Goal: Information Seeking & Learning: Learn about a topic

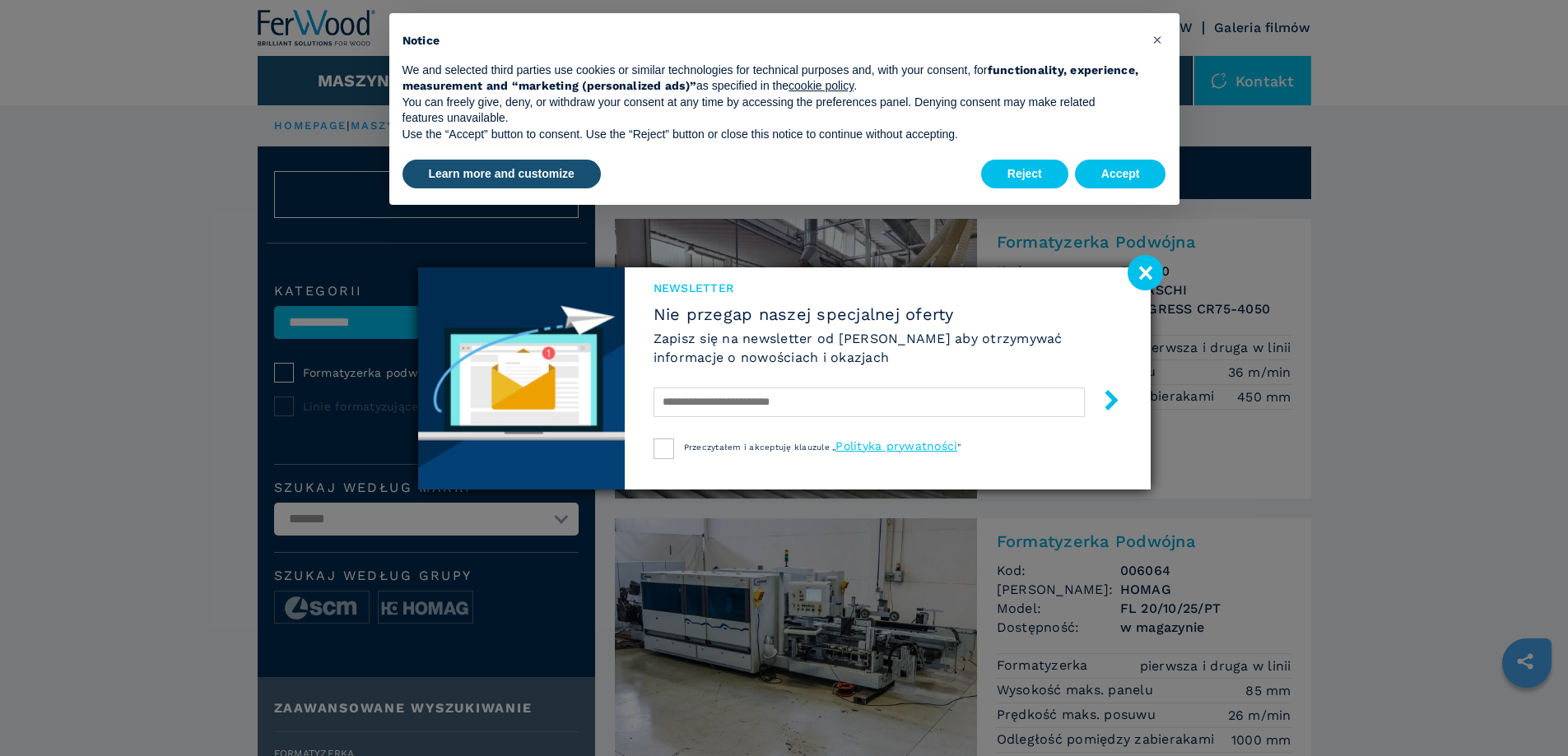
click at [1139, 274] on image at bounding box center [1145, 272] width 35 height 35
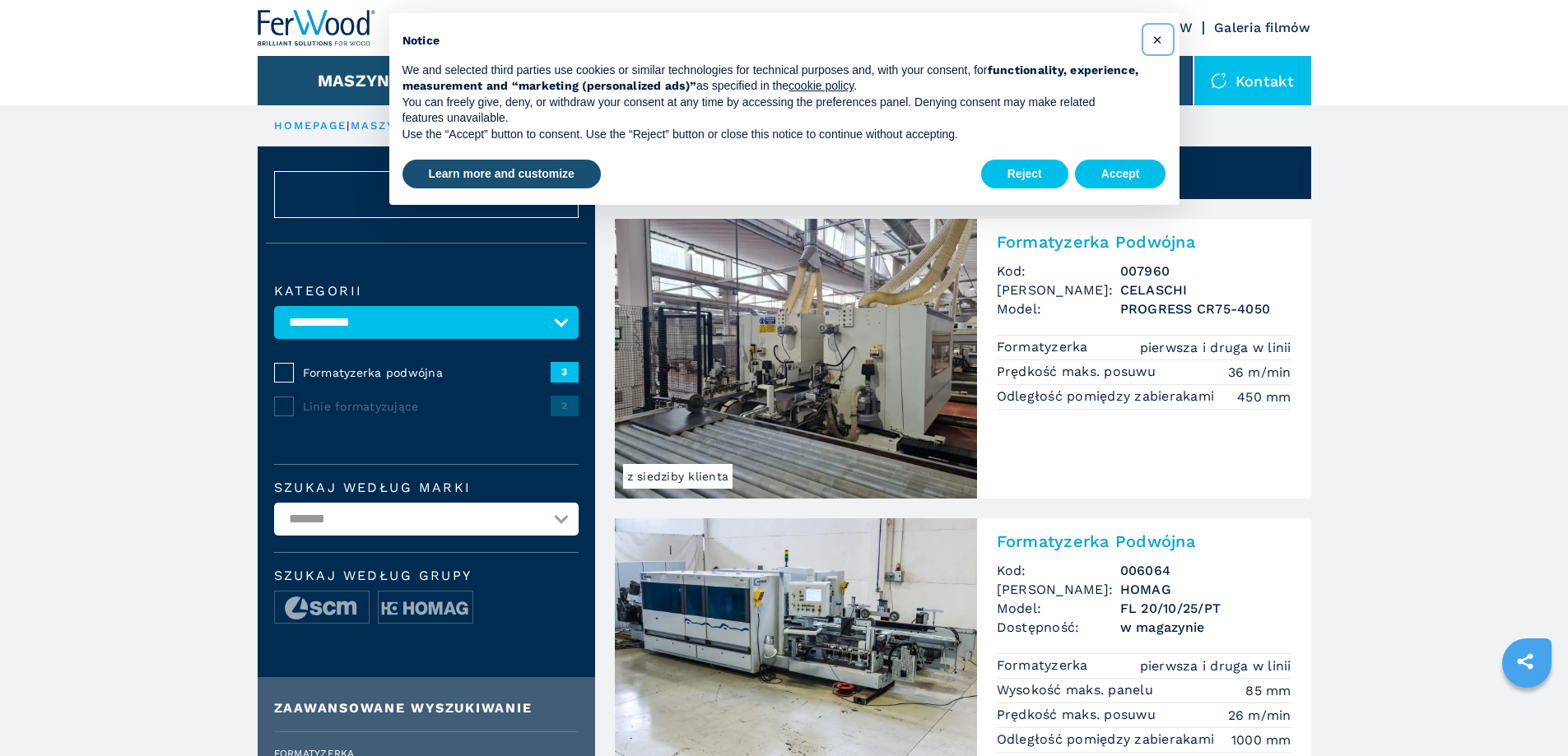
click at [1151, 37] on button "×" at bounding box center [1158, 39] width 26 height 26
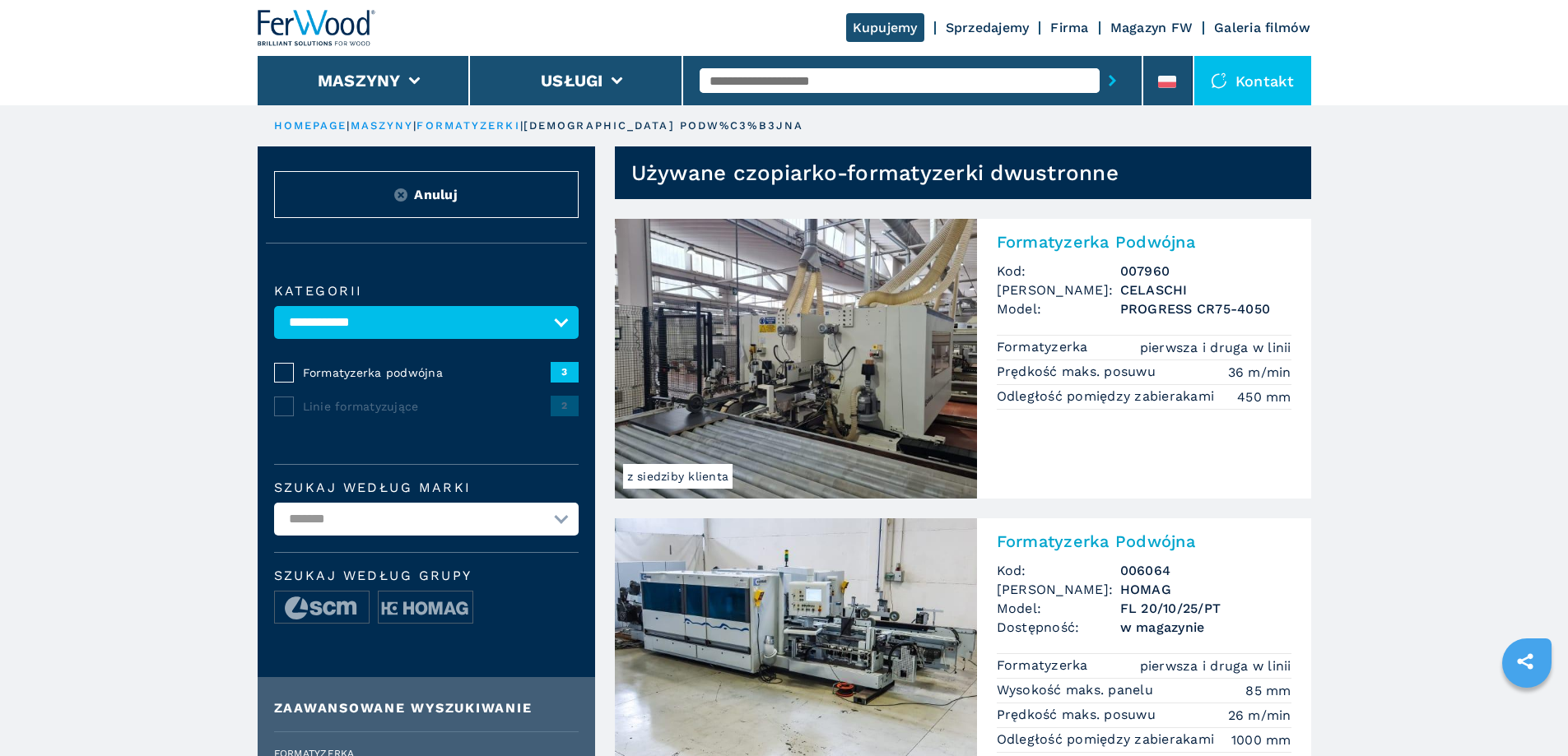
click at [841, 354] on img at bounding box center [795, 359] width 362 height 280
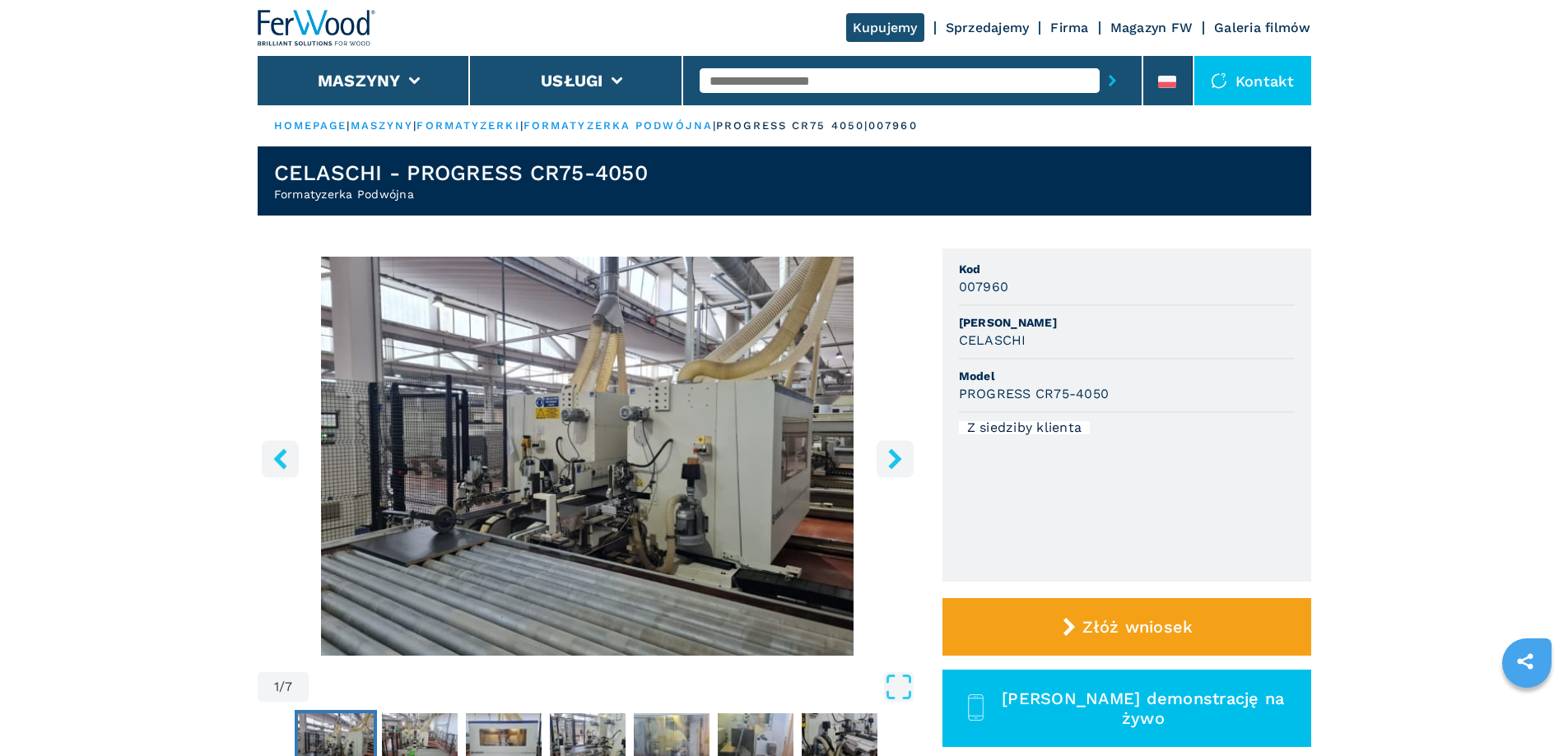
click at [898, 469] on icon "right-button" at bounding box center [894, 458] width 14 height 20
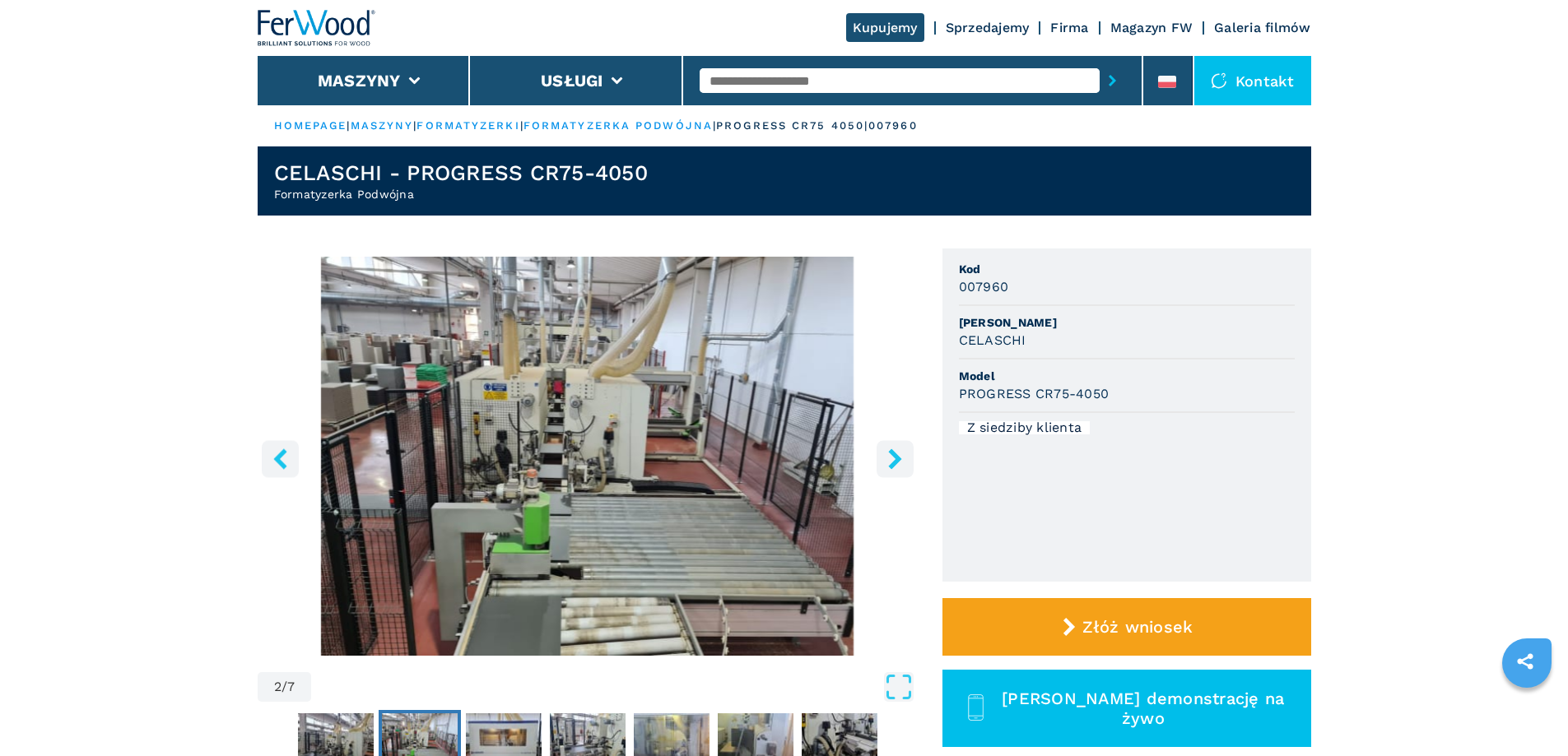
click at [898, 469] on icon "right-button" at bounding box center [894, 458] width 14 height 20
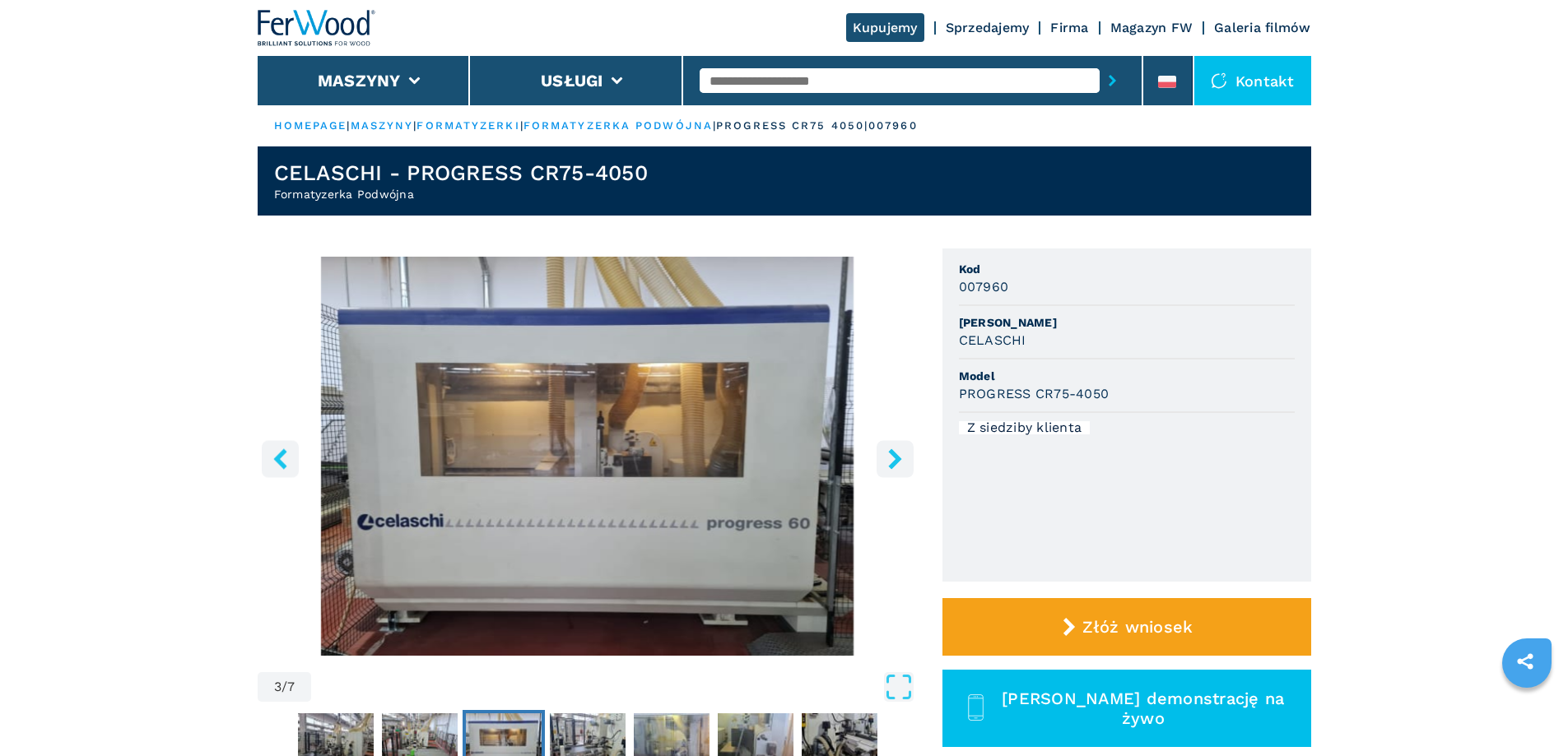
click at [898, 469] on icon "right-button" at bounding box center [894, 458] width 14 height 20
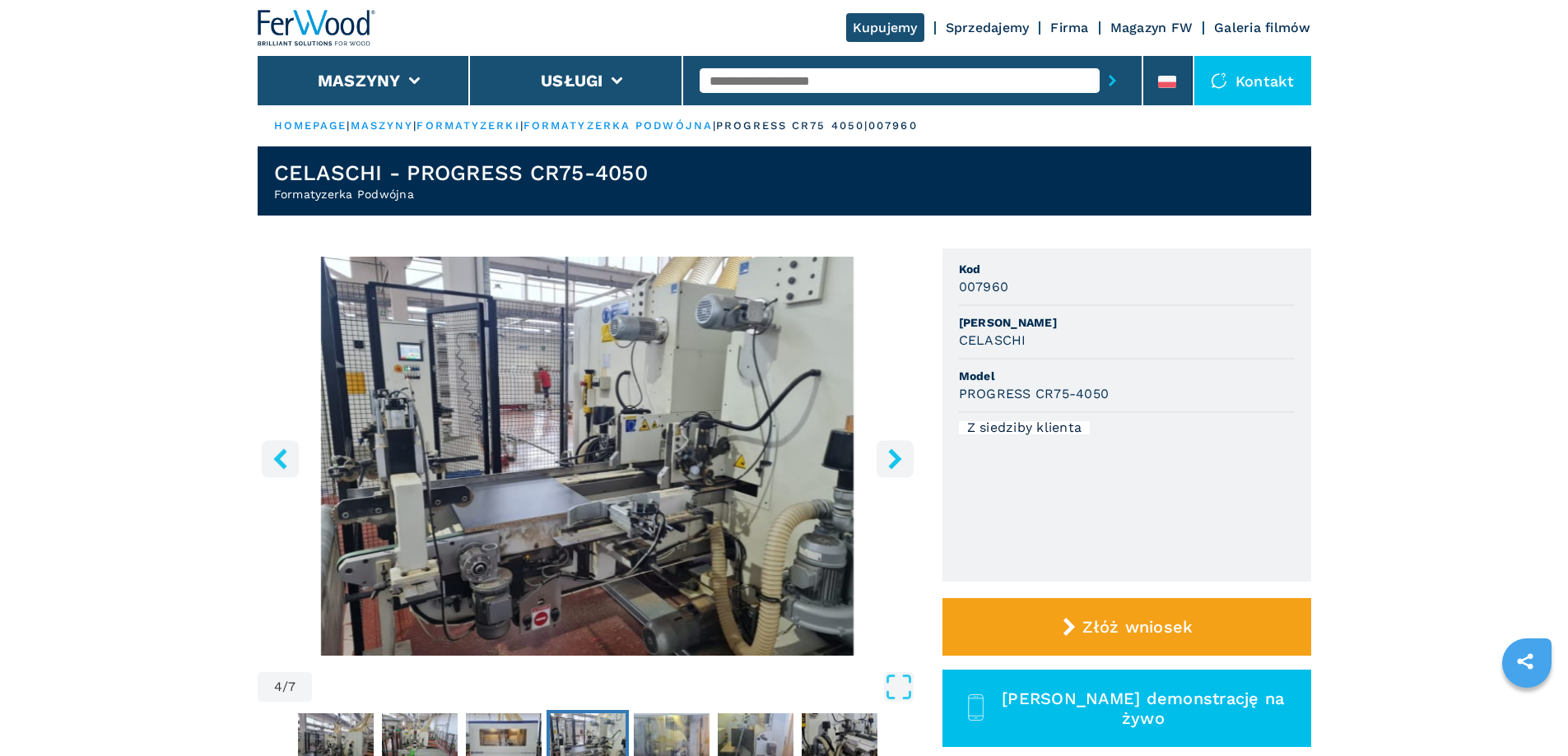
click at [900, 469] on icon "right-button" at bounding box center [894, 458] width 20 height 20
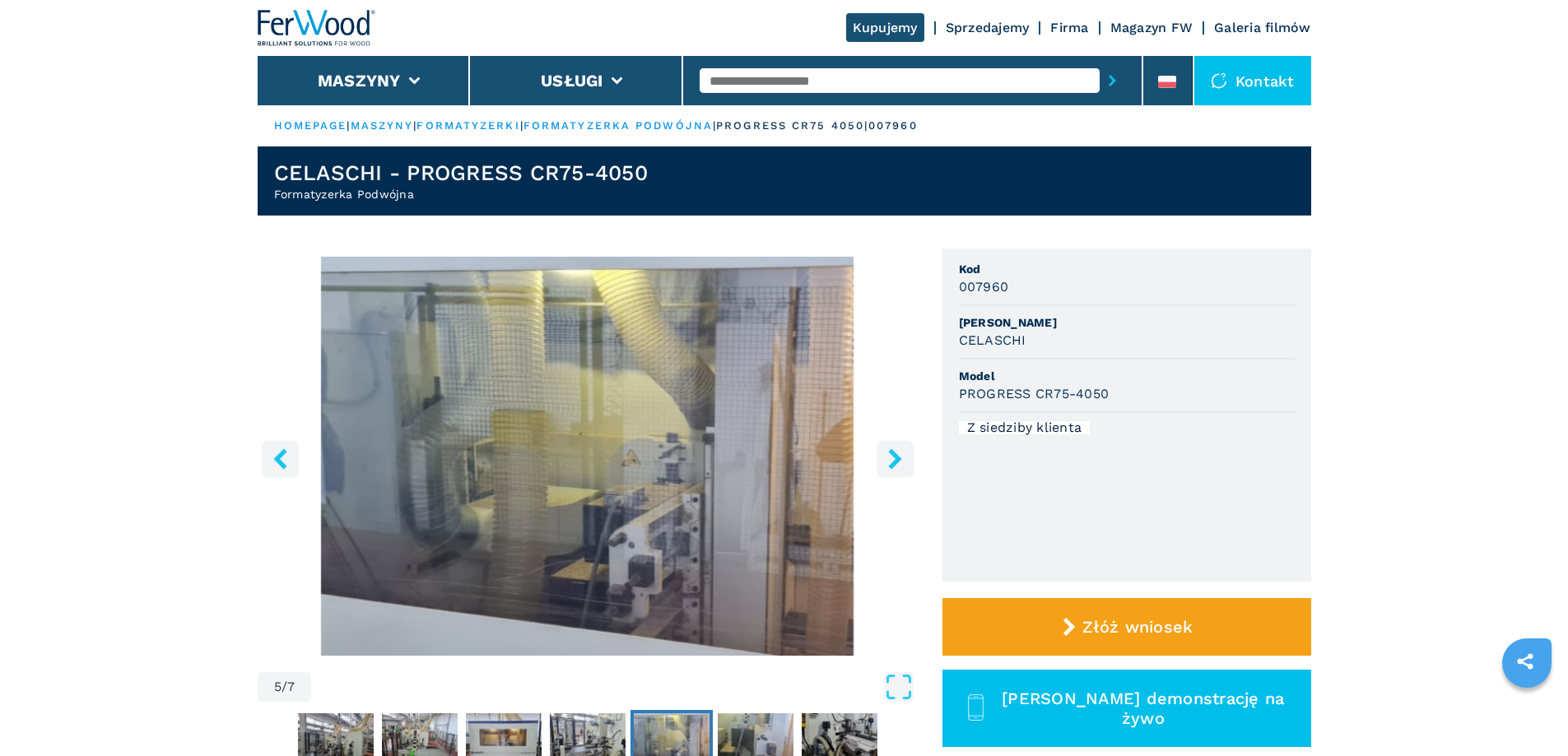
click at [900, 469] on icon "right-button" at bounding box center [894, 458] width 20 height 20
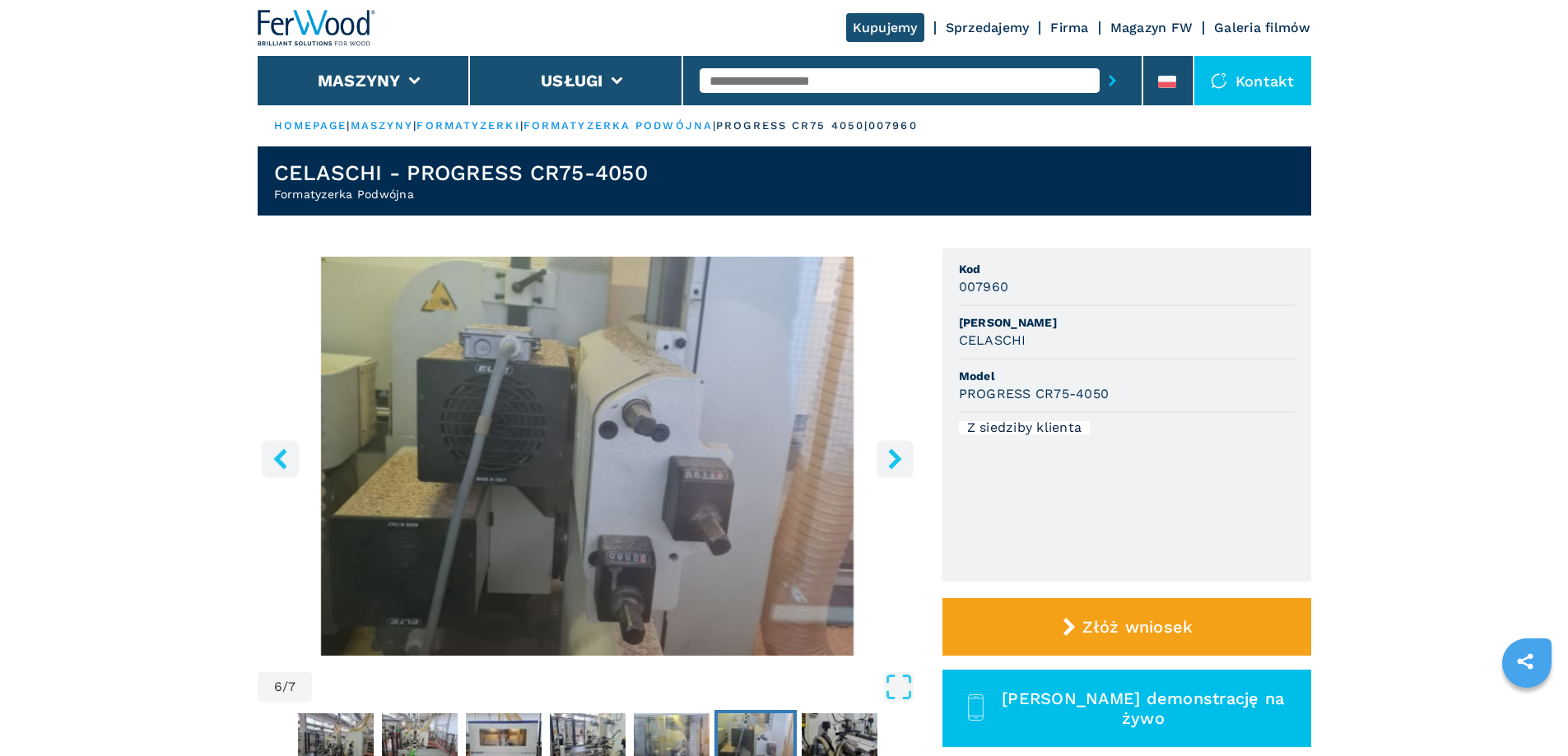
click at [893, 469] on icon "right-button" at bounding box center [894, 458] width 20 height 20
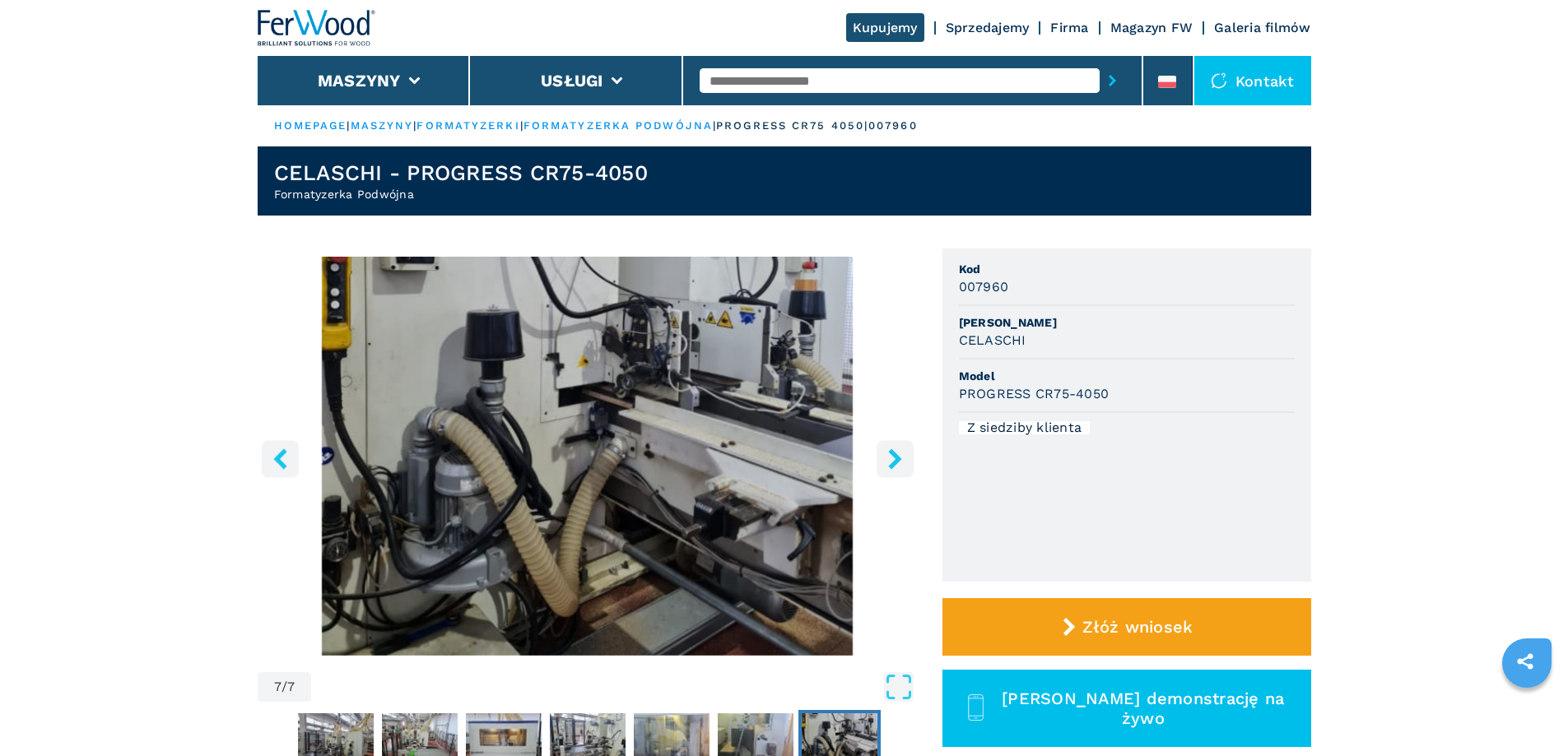
click at [893, 469] on icon "right-button" at bounding box center [894, 458] width 20 height 20
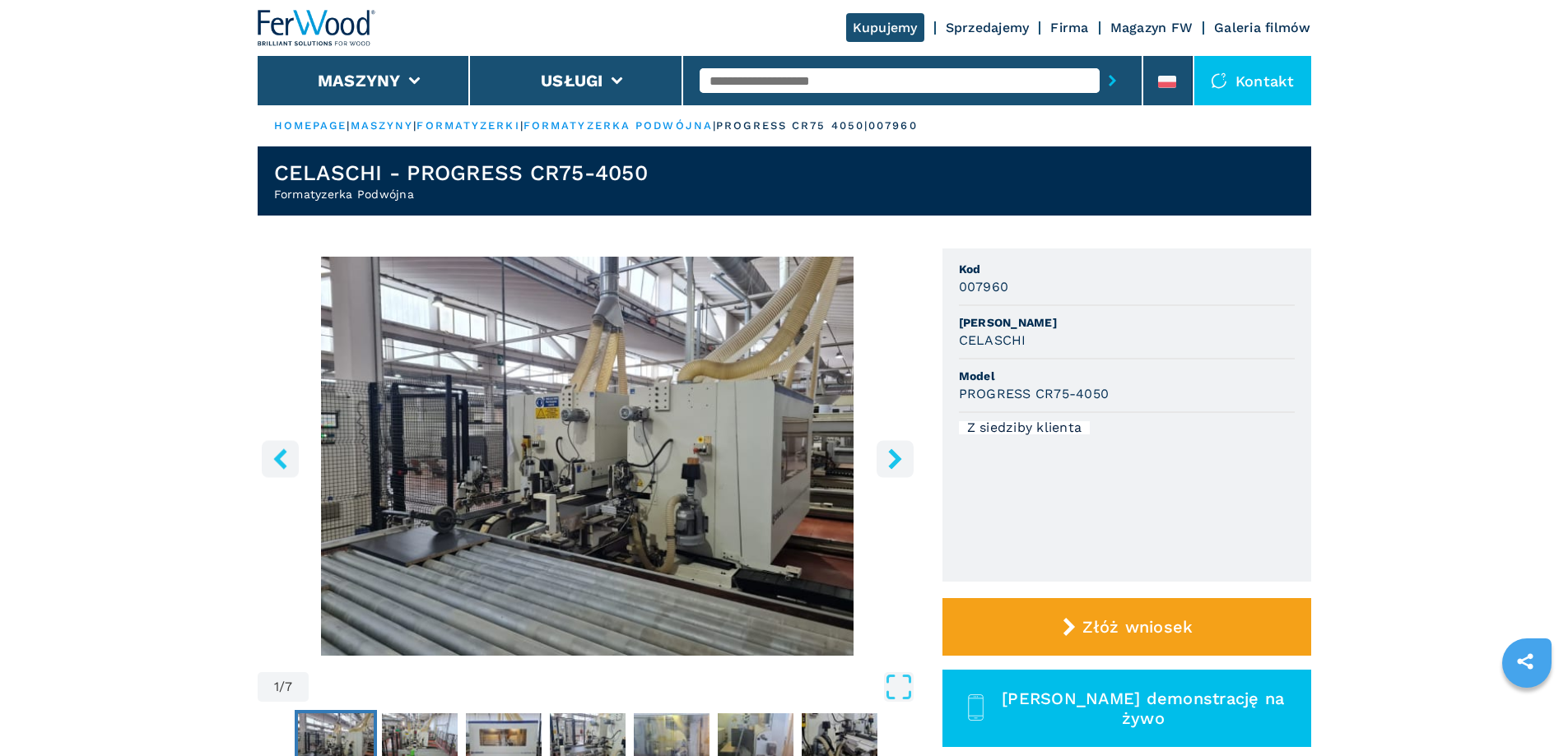
click at [893, 469] on icon "right-button" at bounding box center [894, 458] width 20 height 20
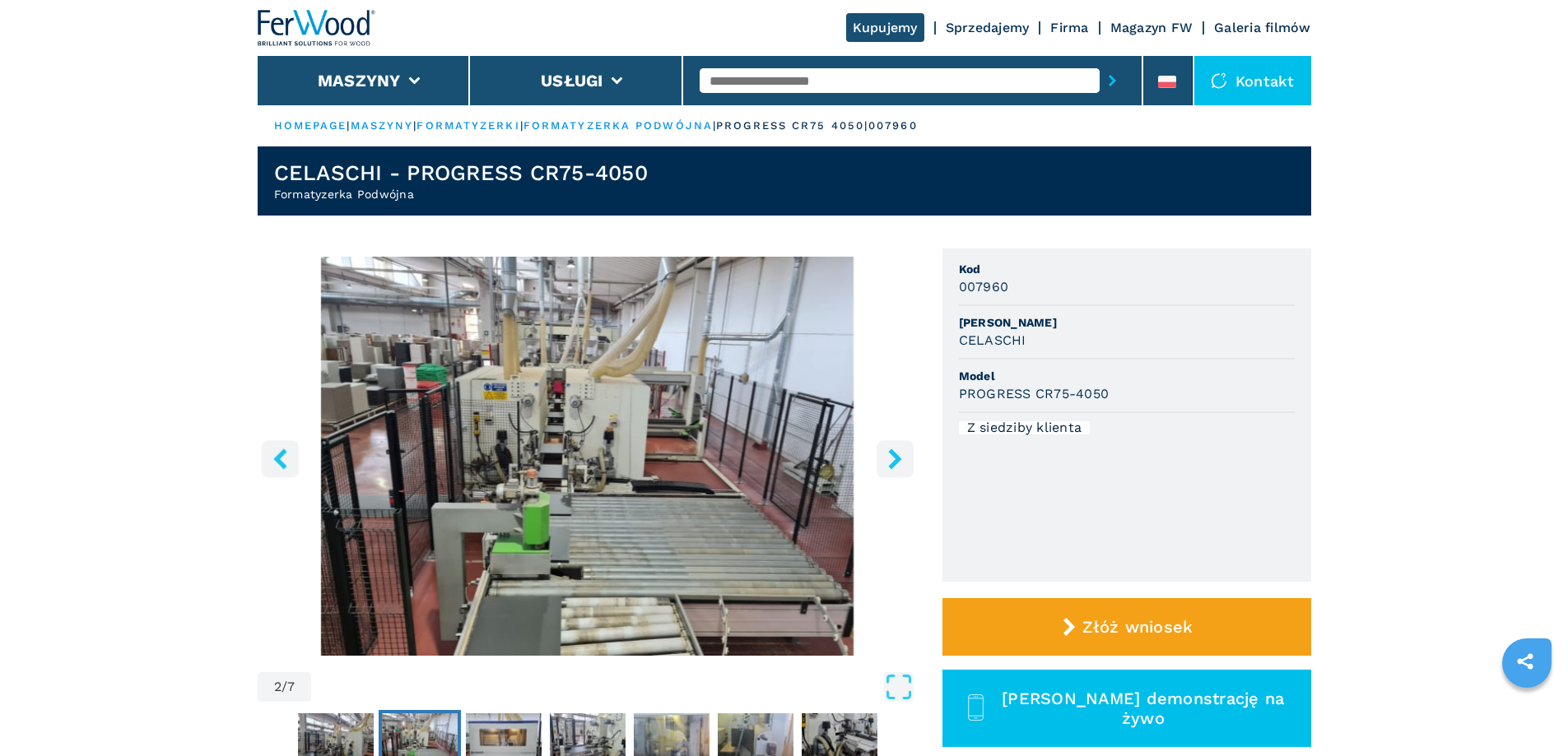
click at [893, 469] on icon "right-button" at bounding box center [894, 458] width 20 height 20
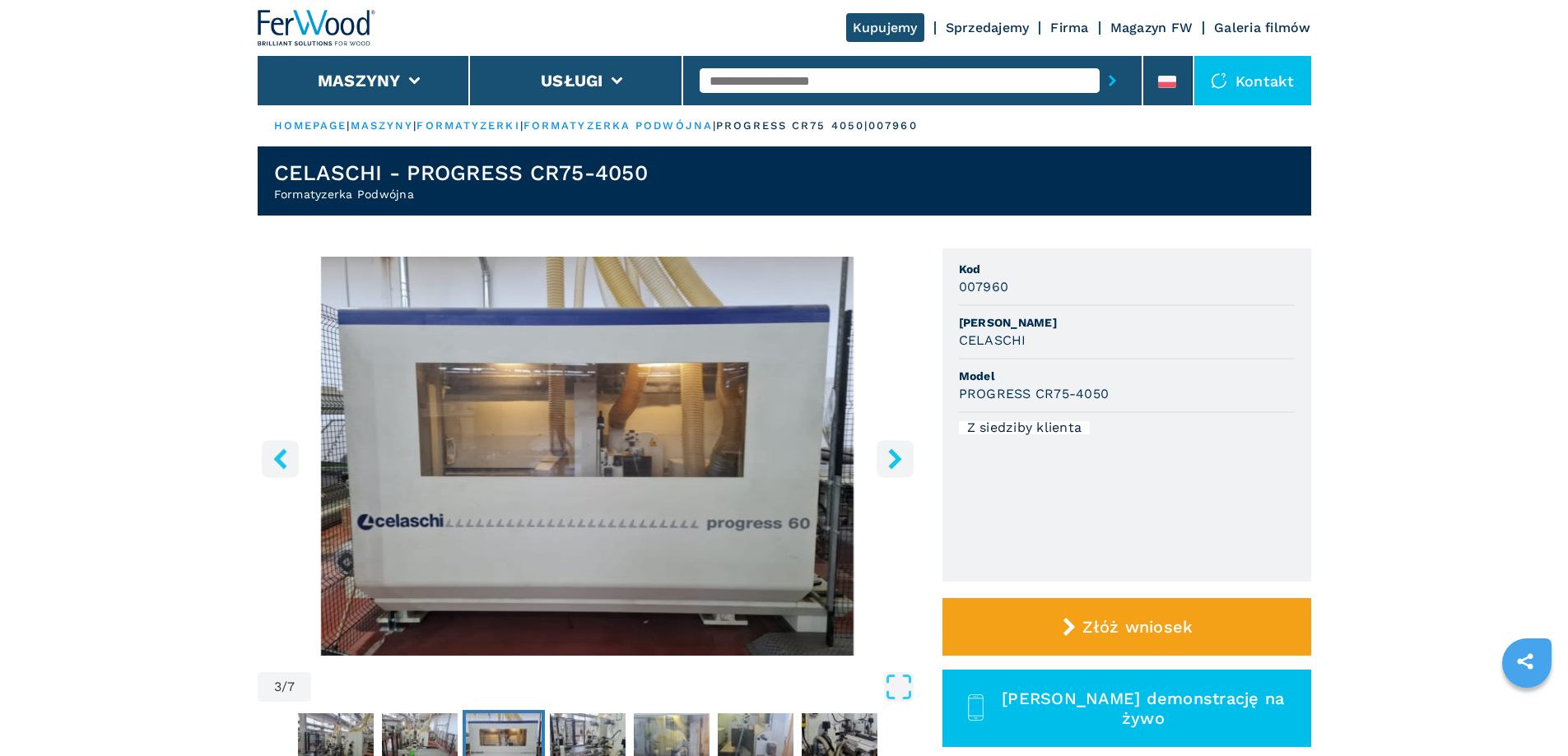
click at [893, 469] on icon "right-button" at bounding box center [894, 458] width 20 height 20
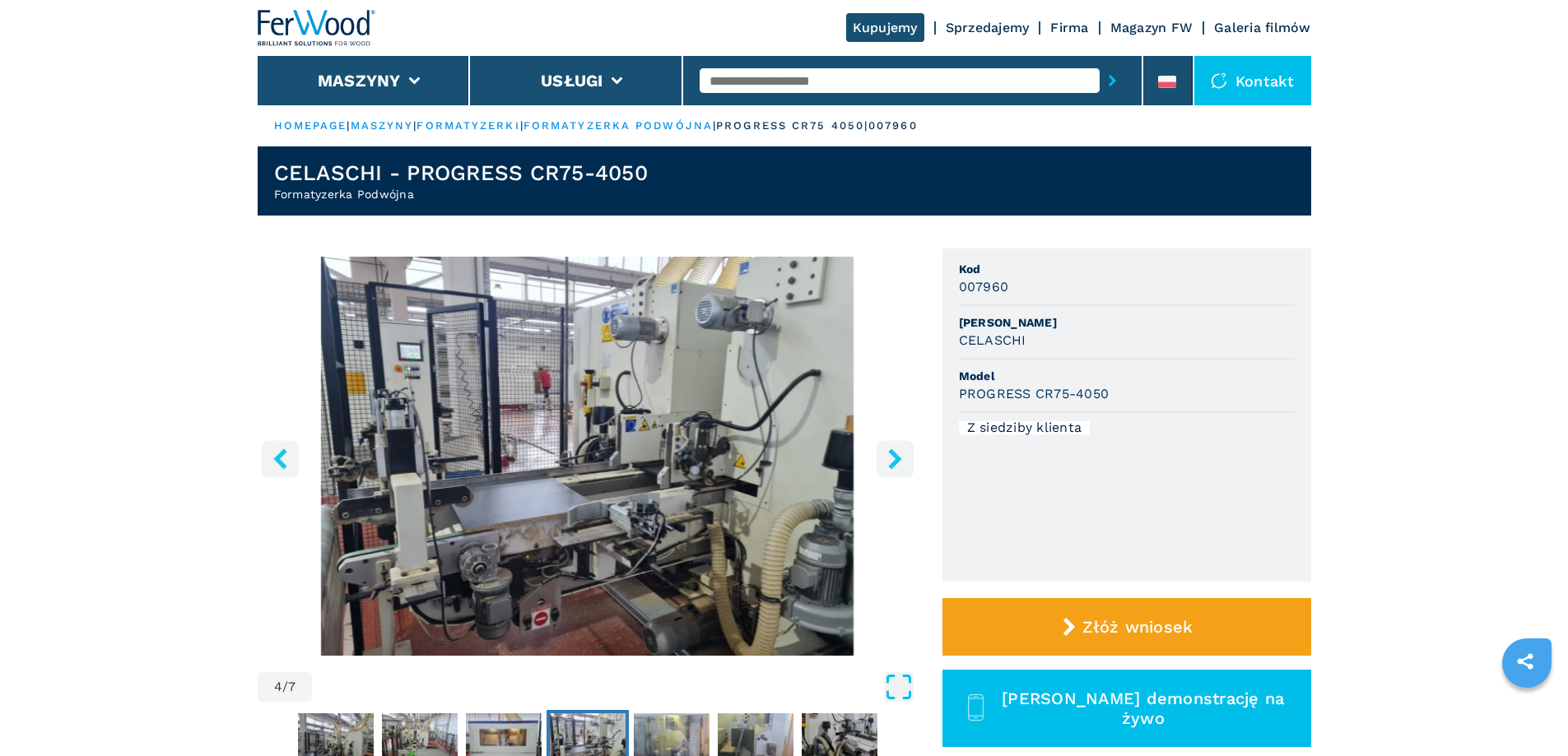
click at [884, 700] on icon "Open Fullscreen" at bounding box center [898, 687] width 29 height 29
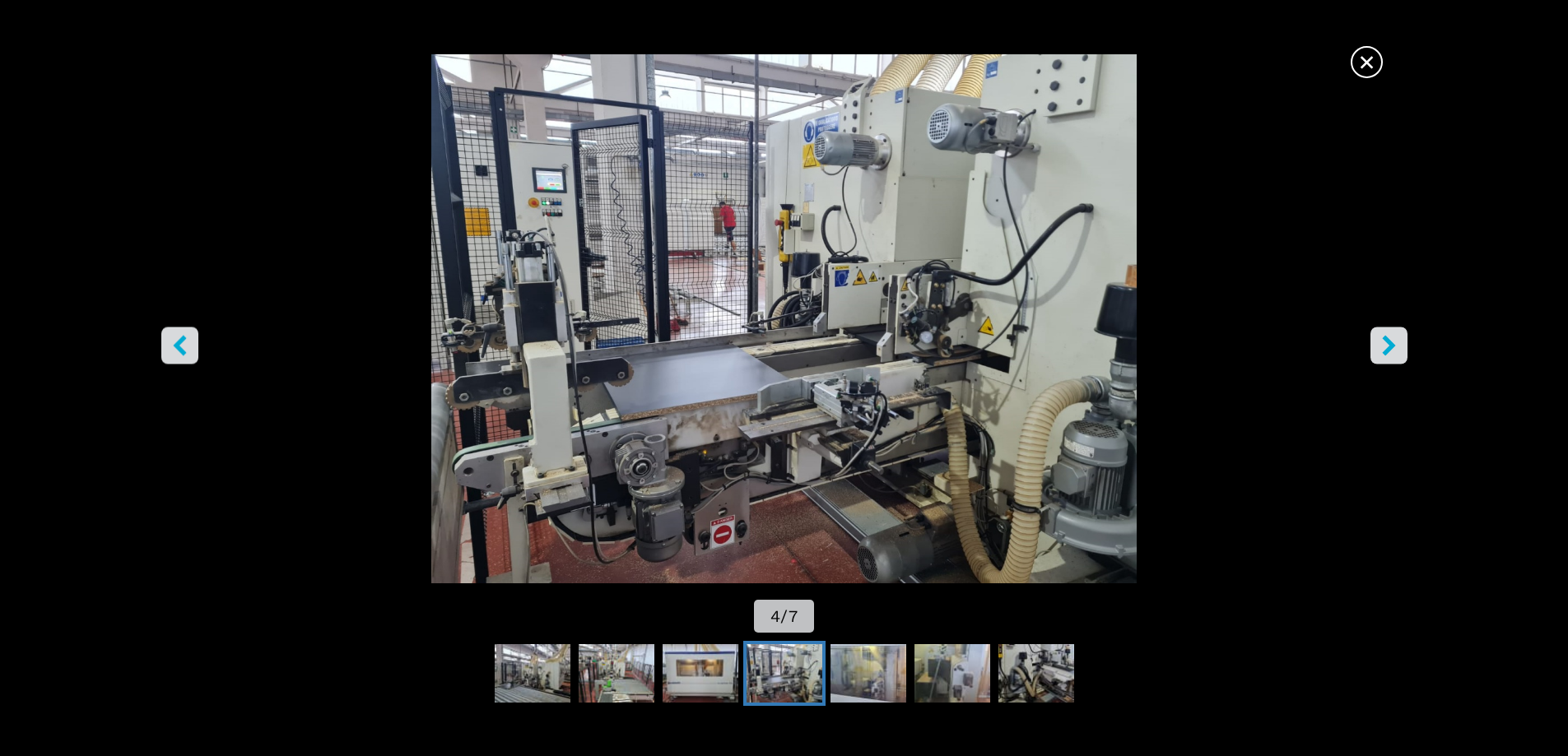
scroll to position [247, 0]
click at [1385, 346] on icon "right-button" at bounding box center [1388, 345] width 20 height 20
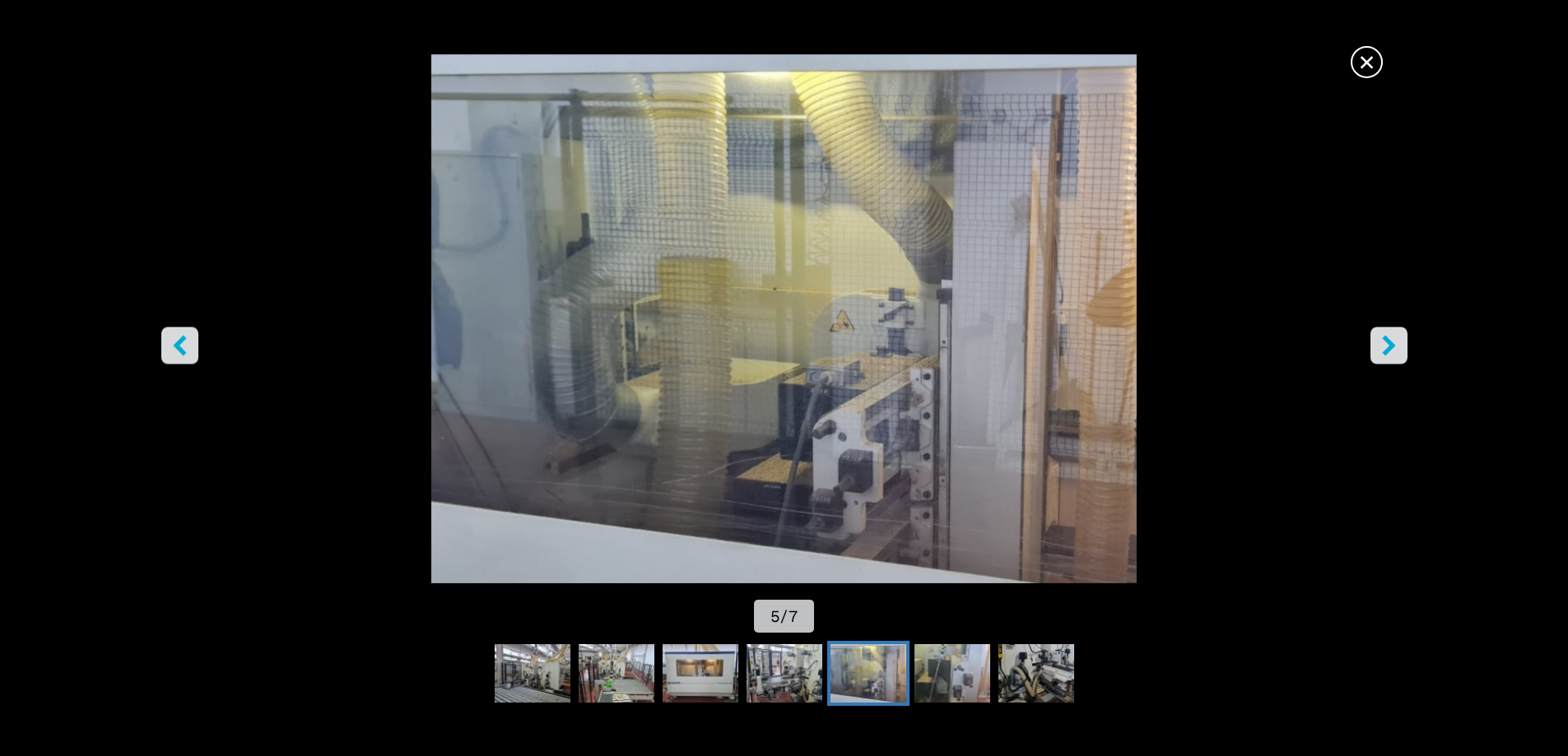
click at [184, 356] on icon "left-button" at bounding box center [180, 345] width 14 height 20
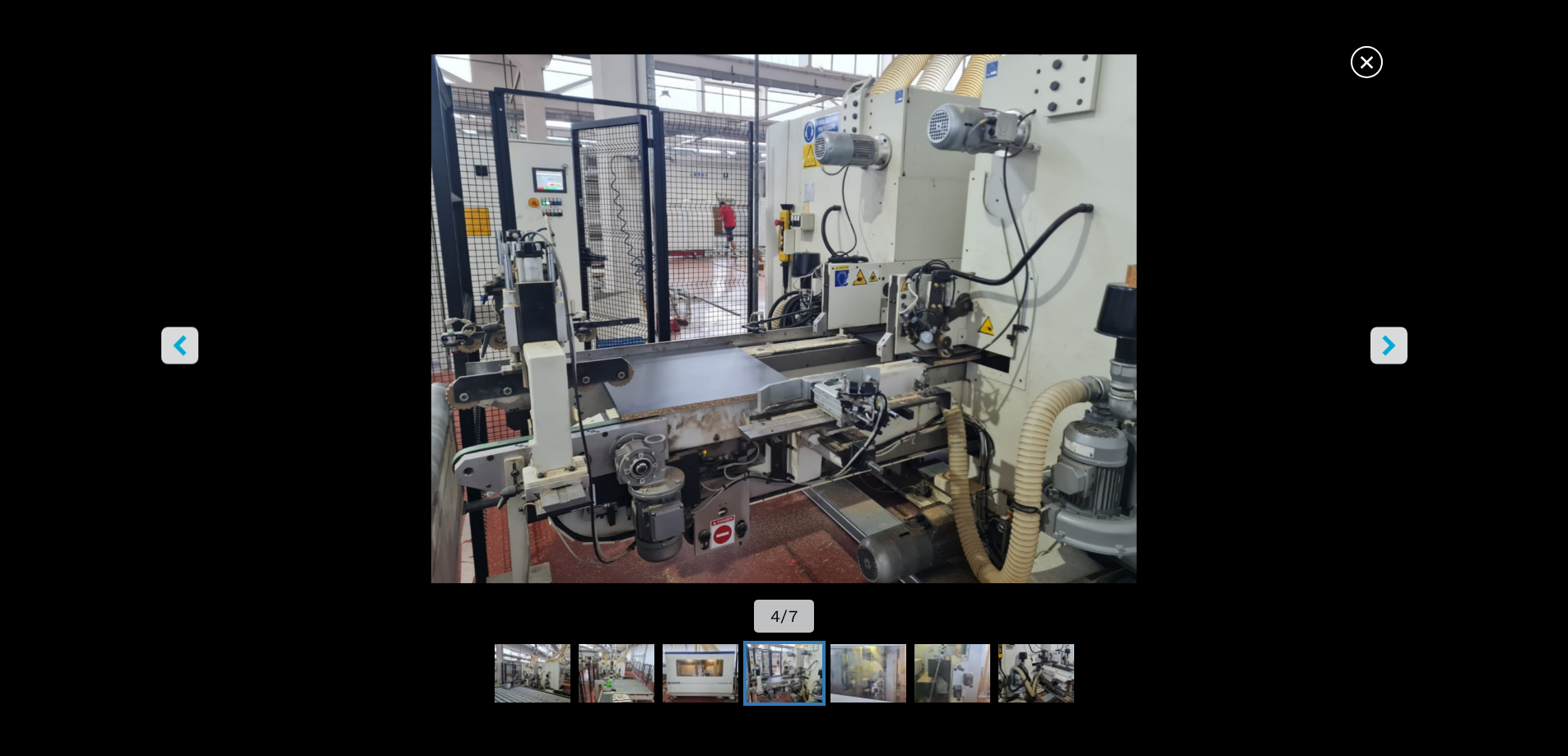
click at [184, 356] on icon "left-button" at bounding box center [180, 345] width 14 height 20
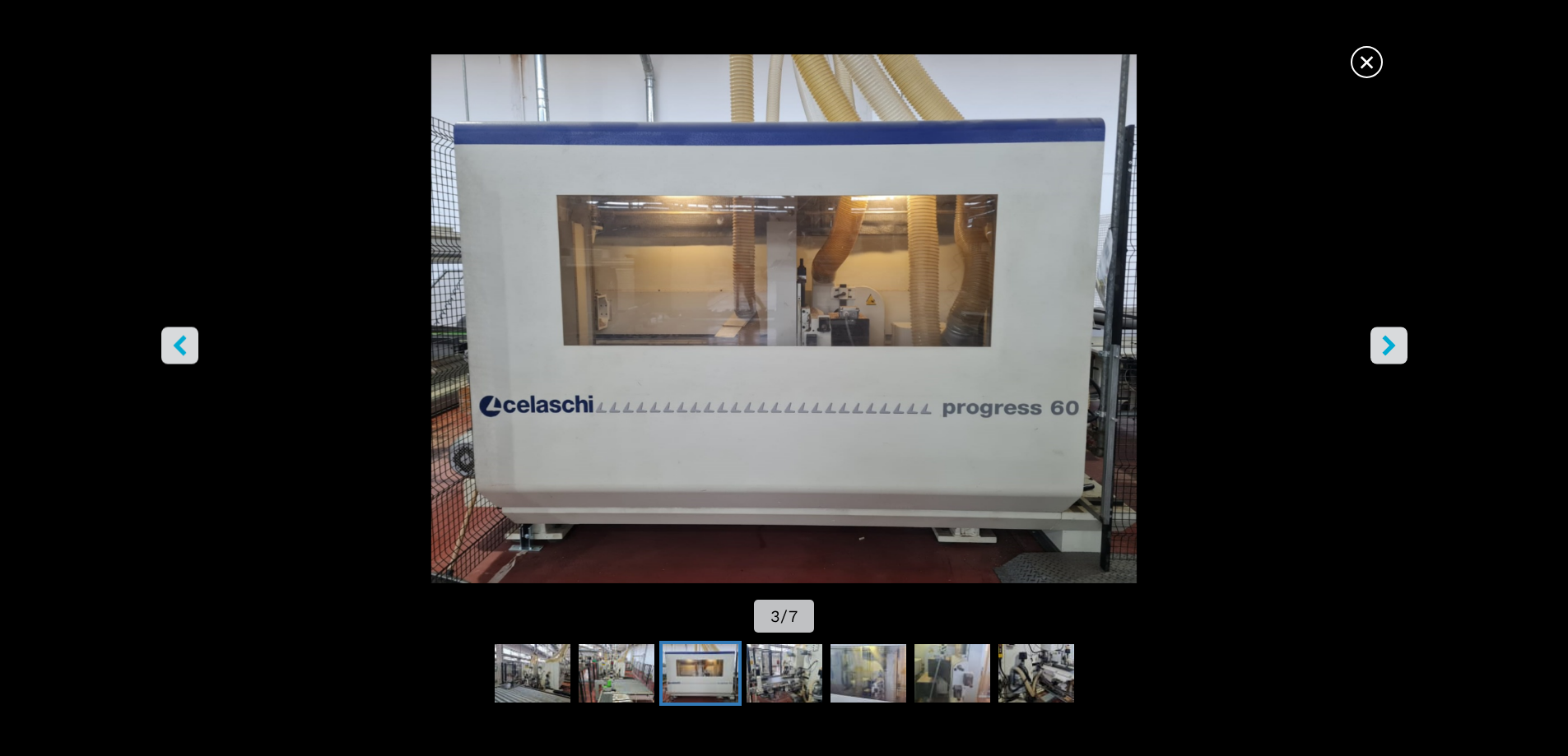
click at [1392, 351] on icon "right-button" at bounding box center [1388, 345] width 20 height 20
